Goal: Task Accomplishment & Management: Manage account settings

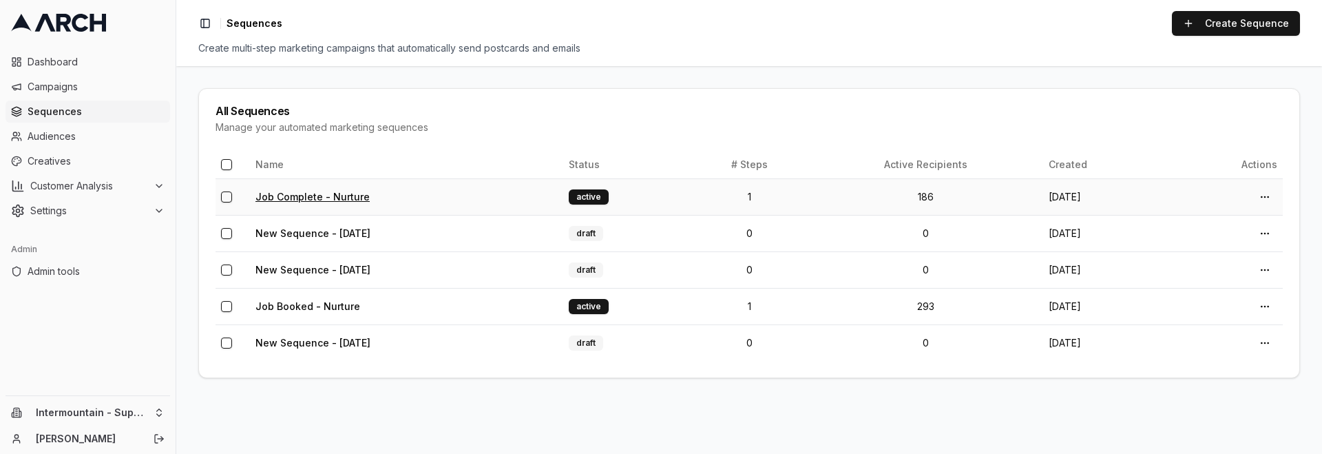
click at [314, 193] on link "Job Complete - Nurture" at bounding box center [312, 197] width 114 height 12
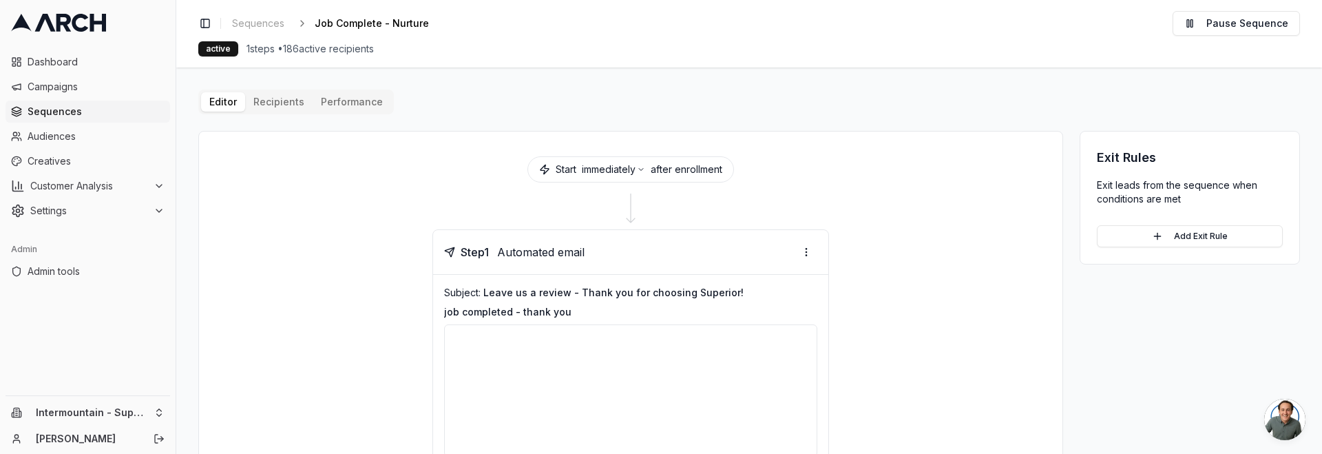
click at [350, 103] on button "Performance" at bounding box center [352, 101] width 78 height 19
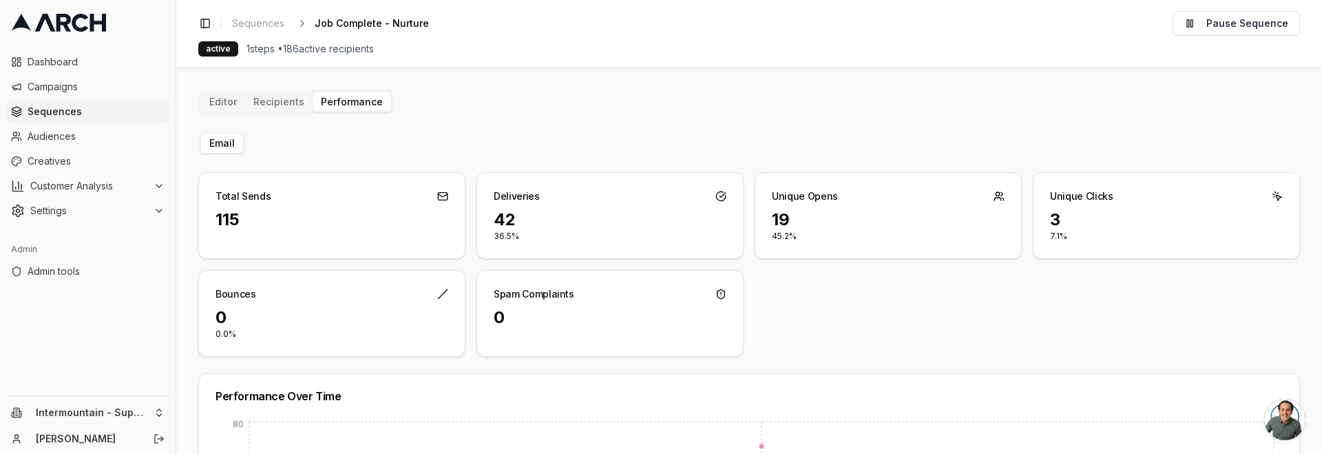
click at [490, 129] on div "Editor Recipients Performance Email Total Sends 115 Deliveries 42 36.5% Unique …" at bounding box center [748, 374] width 1101 height 570
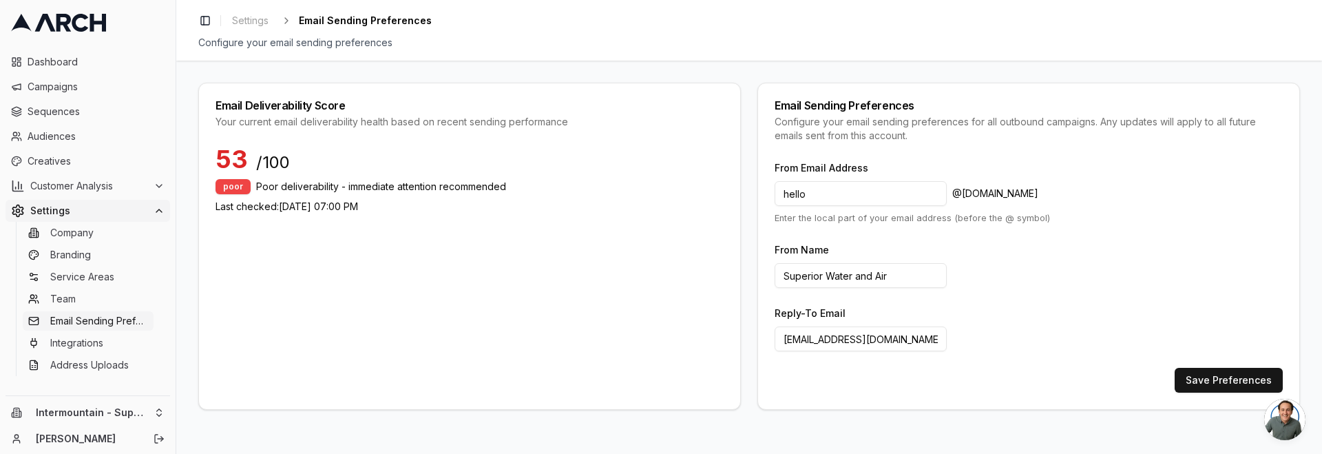
click at [234, 154] on span "53" at bounding box center [231, 159] width 32 height 28
click at [351, 203] on p "Last checked: [DATE] 07:00 PM" at bounding box center [469, 207] width 508 height 14
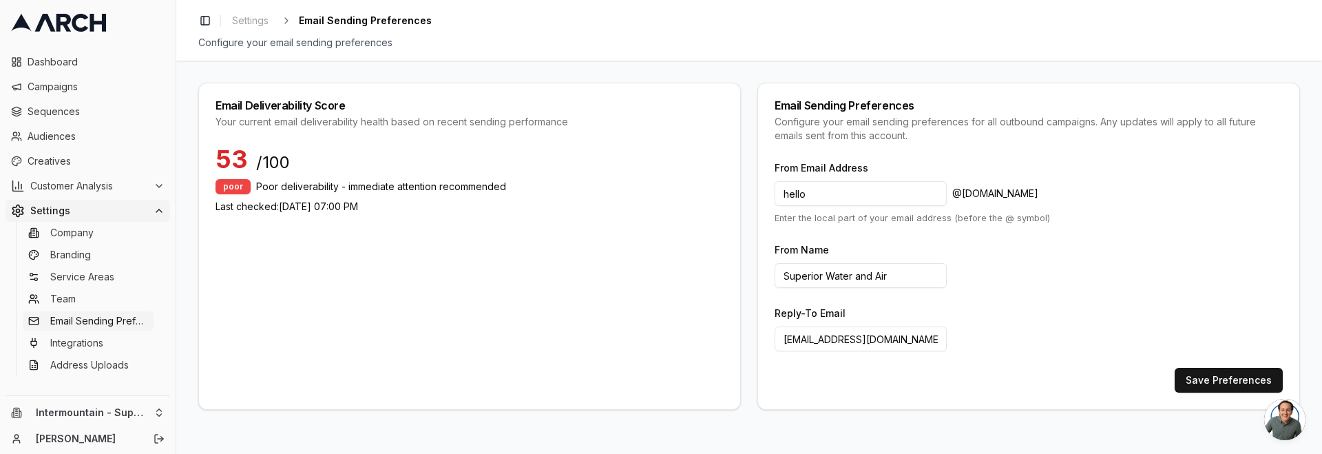
click at [224, 157] on span "53" at bounding box center [231, 159] width 32 height 28
click at [264, 160] on span "/100" at bounding box center [273, 162] width 34 height 22
click at [242, 160] on span "53" at bounding box center [231, 159] width 32 height 28
